Goal: Check status: Check status

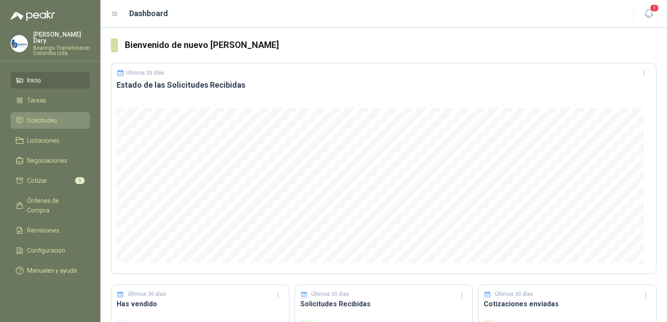
click at [45, 120] on link "Solicitudes" at bounding box center [49, 120] width 79 height 17
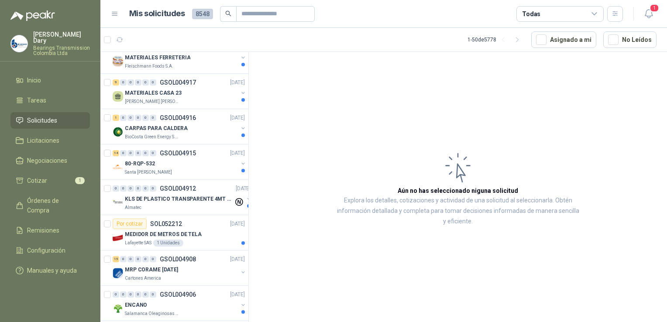
scroll to position [306, 0]
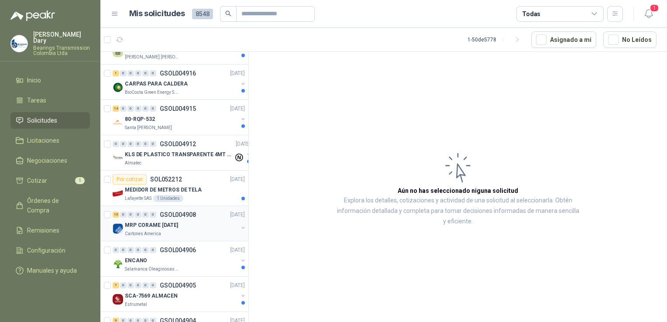
click at [181, 212] on p "GSOL004908" at bounding box center [178, 215] width 36 height 6
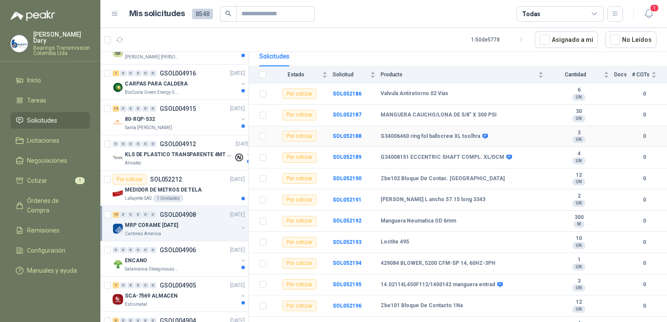
scroll to position [87, 0]
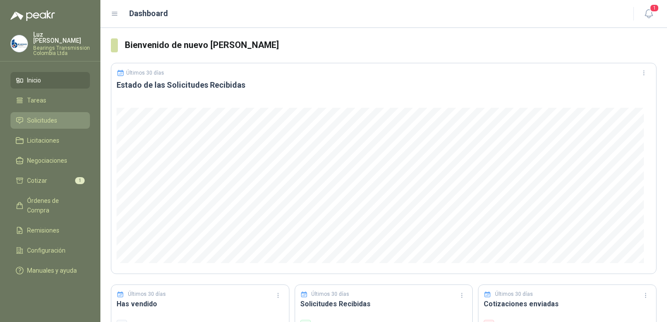
click at [43, 116] on span "Solicitudes" at bounding box center [42, 121] width 30 height 10
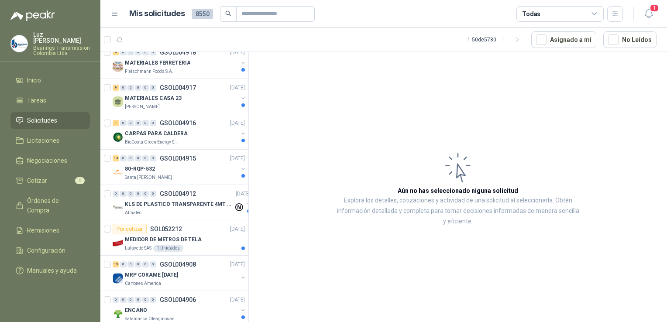
scroll to position [349, 0]
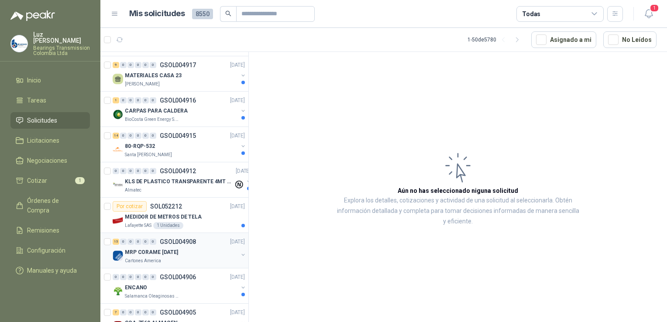
click at [181, 241] on p "GSOL004908" at bounding box center [178, 242] width 36 height 6
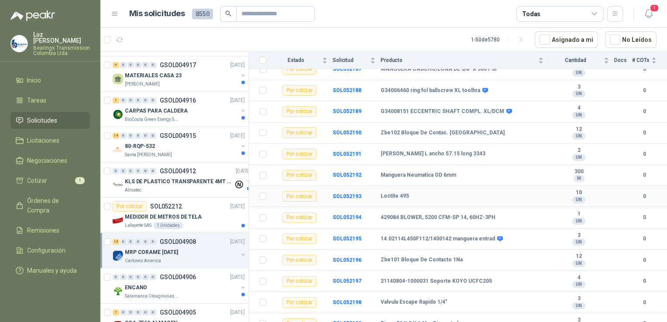
scroll to position [161, 0]
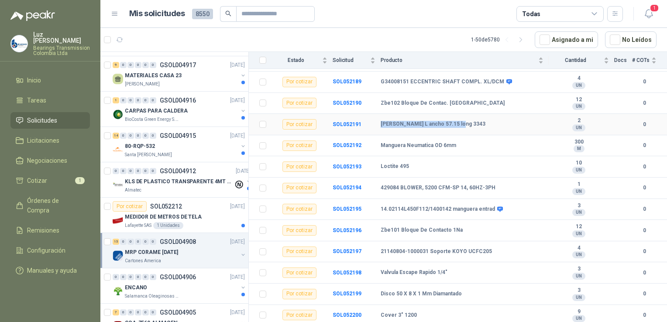
drag, startPoint x: 456, startPoint y: 123, endPoint x: 381, endPoint y: 125, distance: 75.6
click at [381, 125] on div "[PERSON_NAME] L ancho 57.15 long 3343" at bounding box center [462, 124] width 163 height 7
copy b "[PERSON_NAME] L ancho 57.15 long 3343"
